Goal: Find specific page/section: Find specific page/section

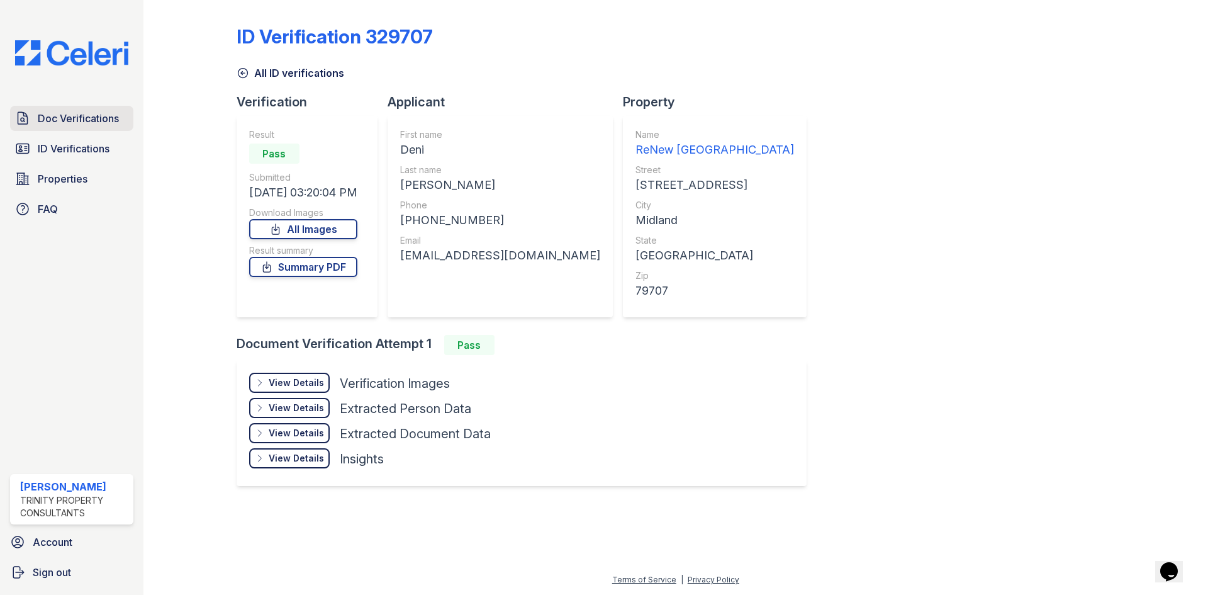
click at [47, 130] on link "Doc Verifications" at bounding box center [71, 118] width 123 height 25
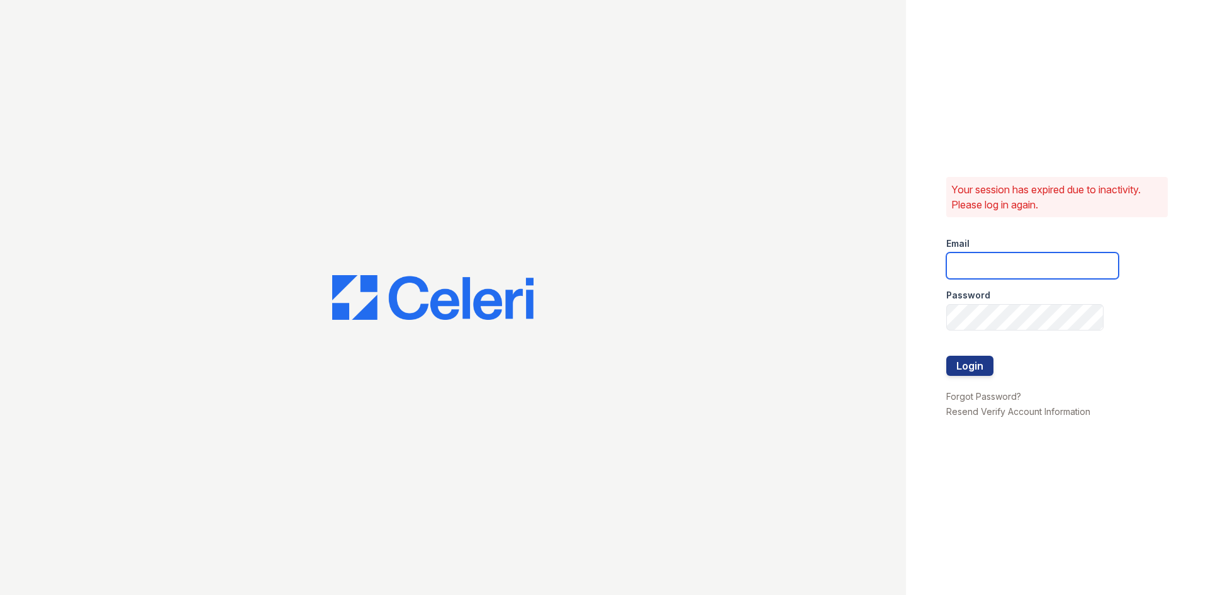
click at [983, 260] on input "email" at bounding box center [1032, 265] width 172 height 26
type input "[EMAIL_ADDRESS][DOMAIN_NAME]"
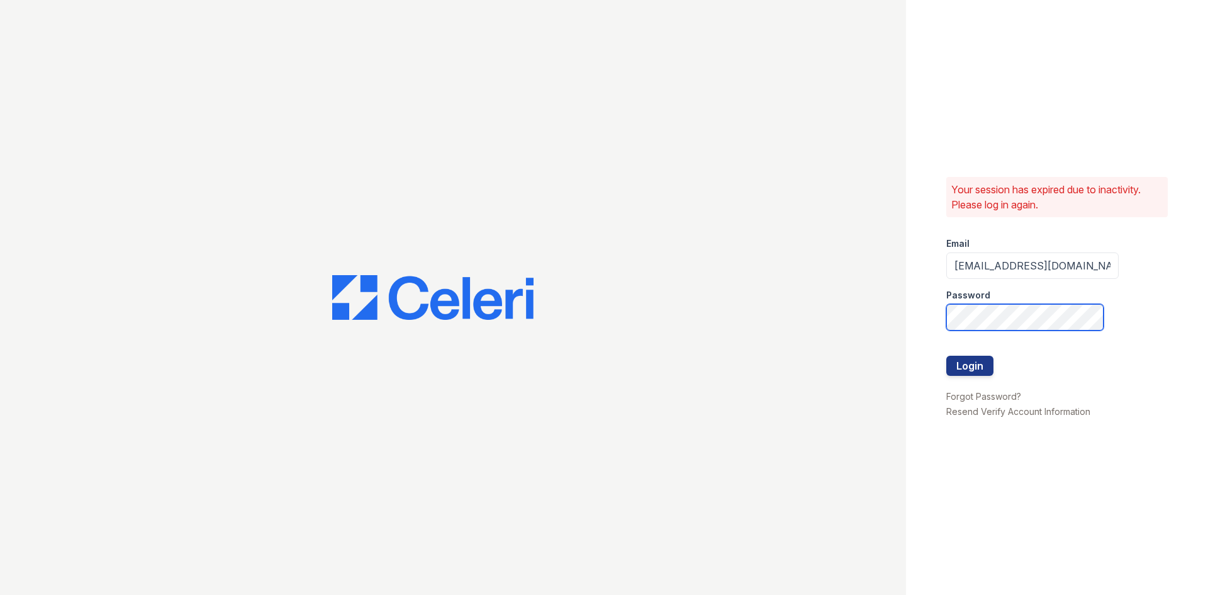
click at [946, 355] on button "Login" at bounding box center [969, 365] width 47 height 20
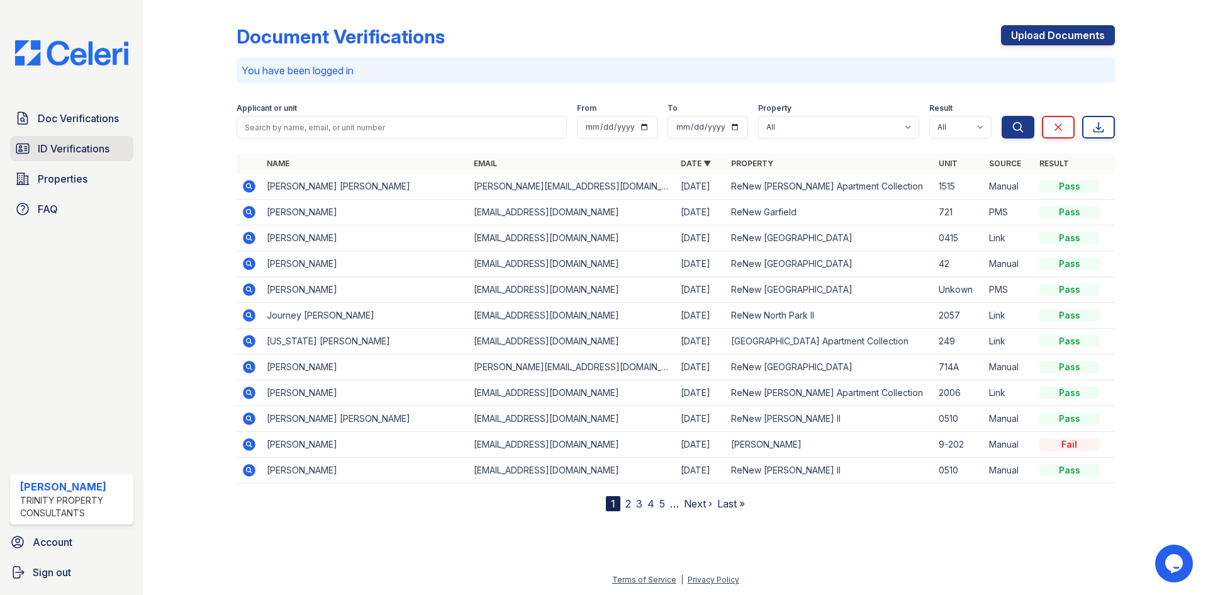
click at [53, 148] on span "ID Verifications" at bounding box center [74, 148] width 72 height 15
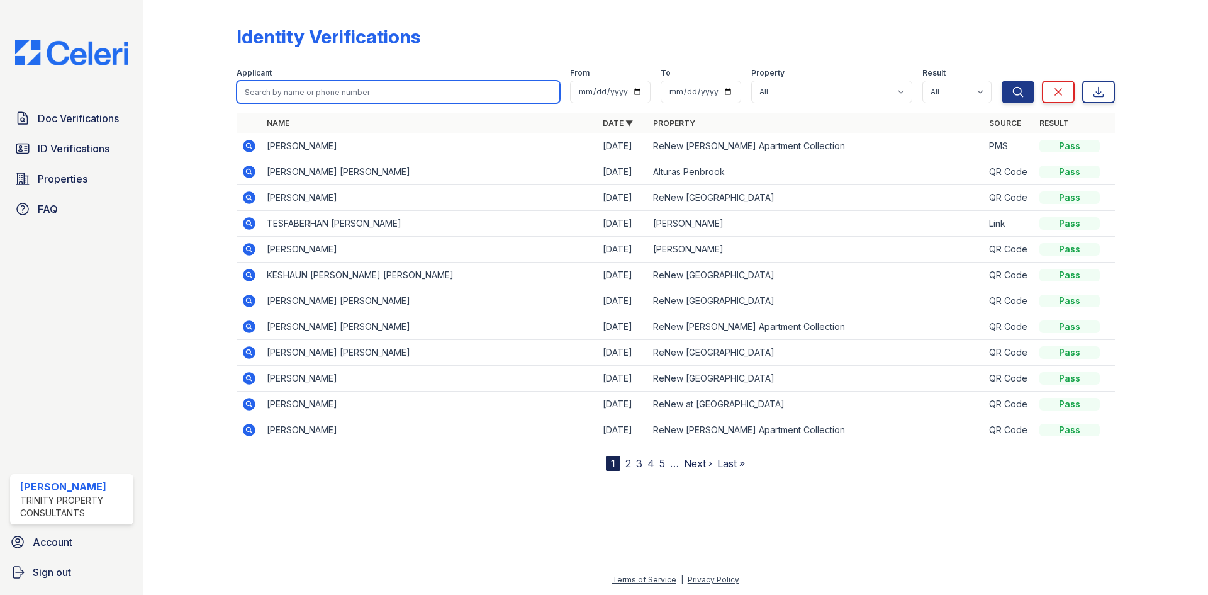
click at [354, 93] on input "search" at bounding box center [398, 92] width 323 height 23
type input "esse"
click at [1002, 81] on button "Search" at bounding box center [1018, 92] width 33 height 23
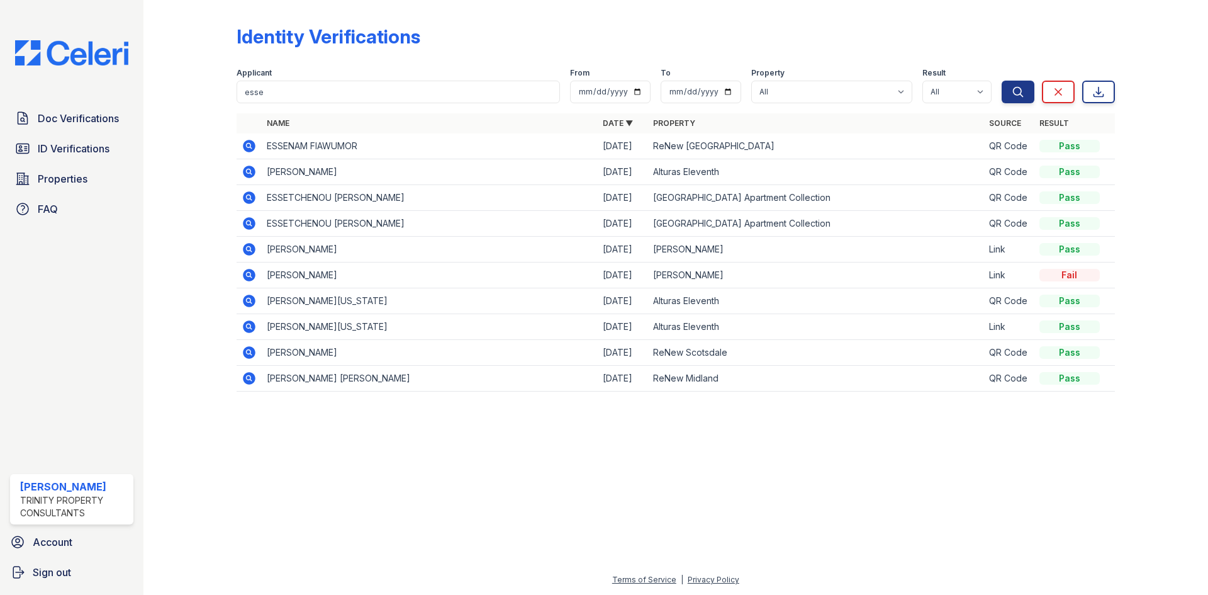
drag, startPoint x: 250, startPoint y: 144, endPoint x: 671, endPoint y: 222, distance: 428.7
click at [250, 144] on icon at bounding box center [249, 145] width 15 height 15
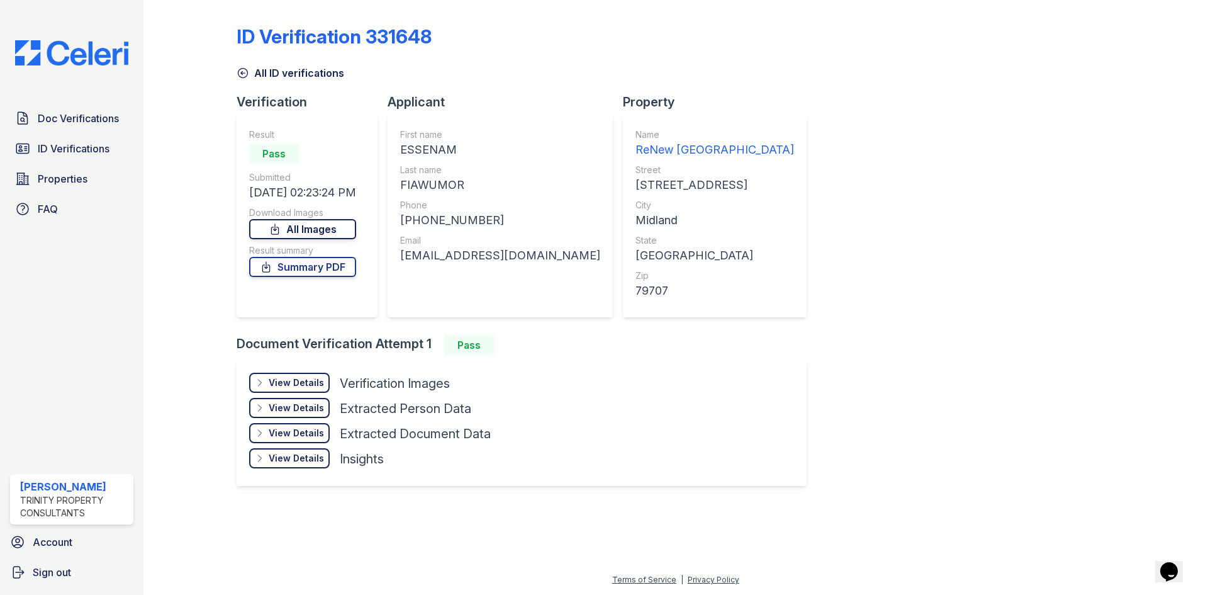
click at [326, 227] on link "All Images" at bounding box center [302, 229] width 107 height 20
click at [310, 265] on link "Summary PDF" at bounding box center [302, 267] width 107 height 20
click at [79, 113] on span "Doc Verifications" at bounding box center [78, 118] width 81 height 15
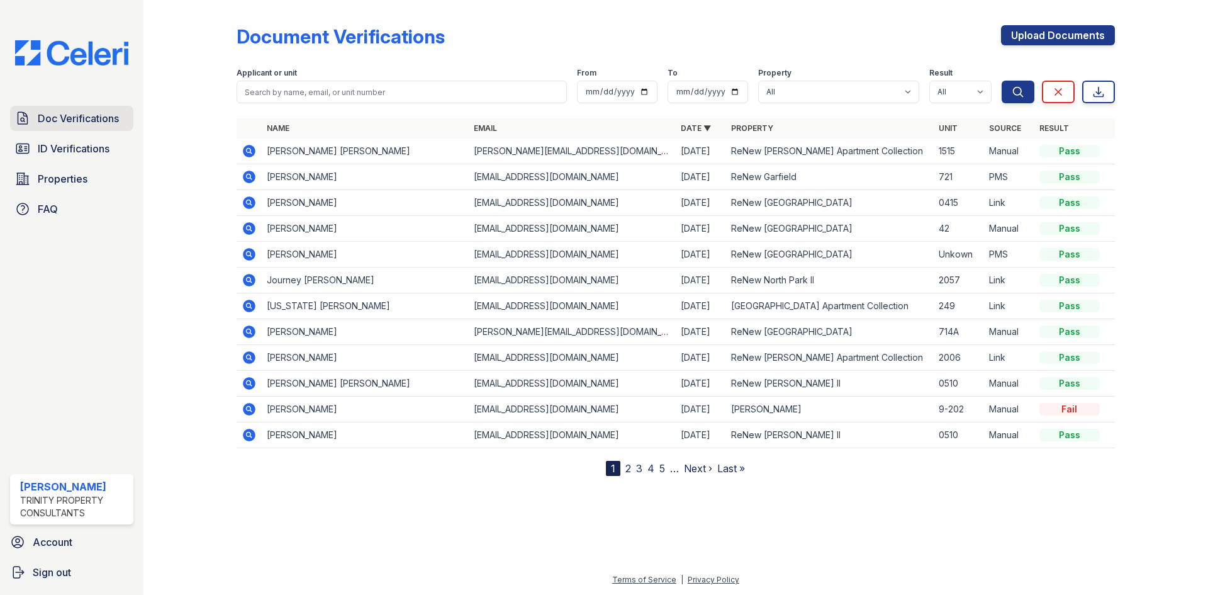
click at [28, 108] on link "Doc Verifications" at bounding box center [71, 118] width 123 height 25
